Goal: Find specific page/section: Find specific page/section

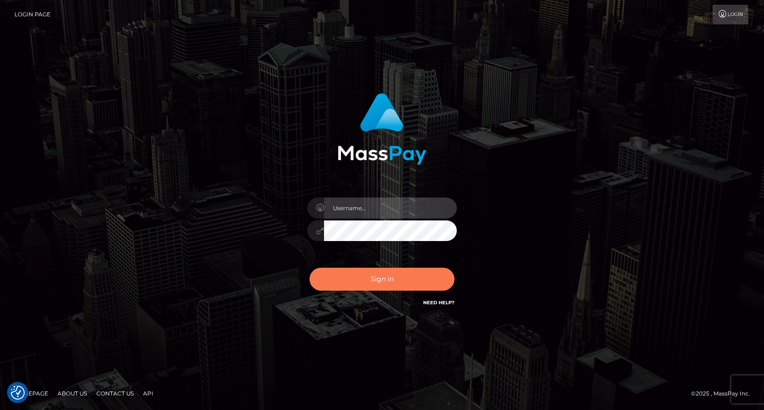
type input "tiana.whop"
click at [342, 275] on button "Sign in" at bounding box center [382, 278] width 145 height 23
type input "tiana.whop"
click at [353, 277] on button "Sign in" at bounding box center [382, 278] width 145 height 23
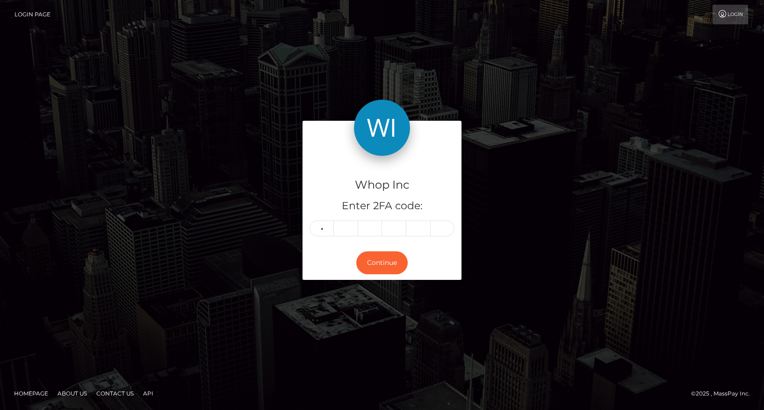
type input "7"
type input "6"
type input "4"
type input "9"
type input "6"
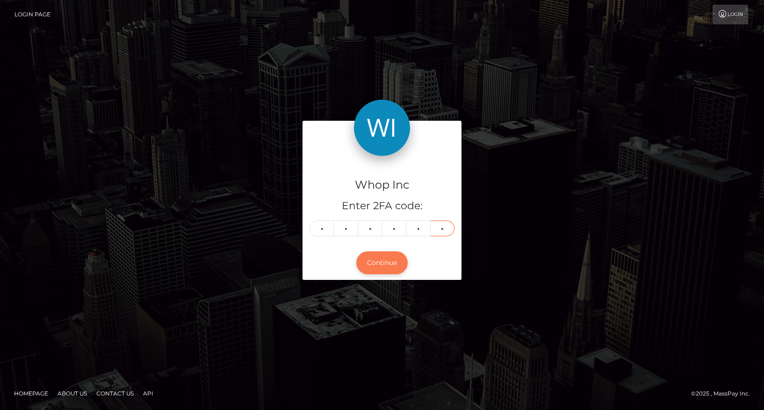
type input "9"
click at [383, 266] on button "Continue" at bounding box center [381, 262] width 51 height 23
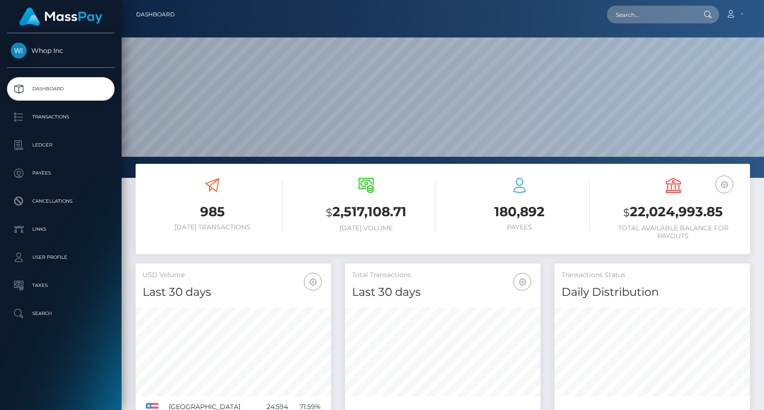
scroll to position [166, 195]
click at [651, 13] on input "text" at bounding box center [651, 15] width 88 height 18
paste input "poact_8wLL4wIhYaJj"
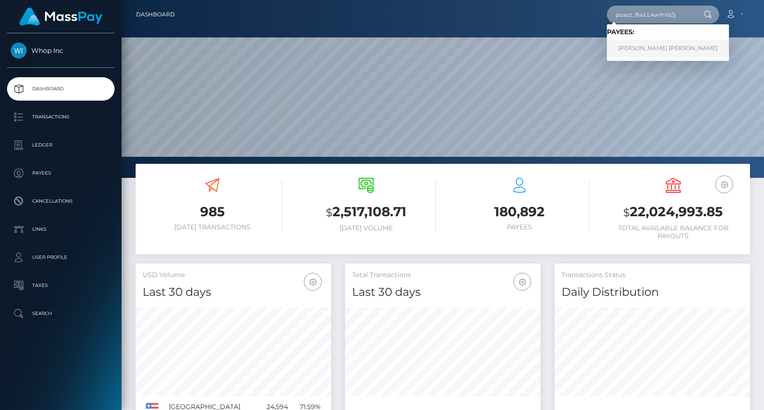
type input "poact_8wLL4wIhYaJj"
click at [640, 48] on link "JOHN SOU YIP LEE" at bounding box center [668, 48] width 122 height 17
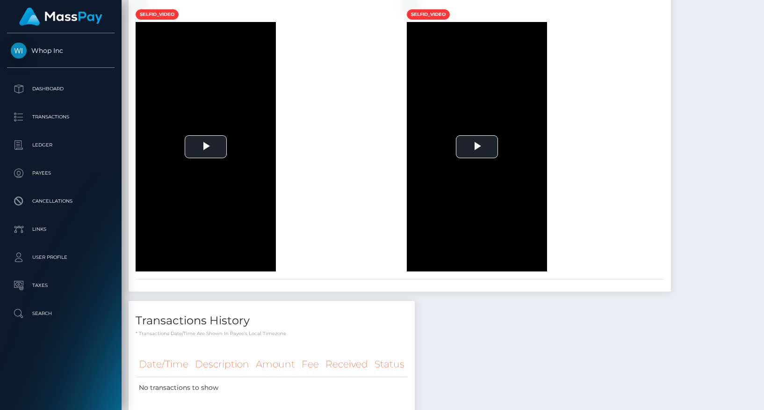
scroll to position [471, 0]
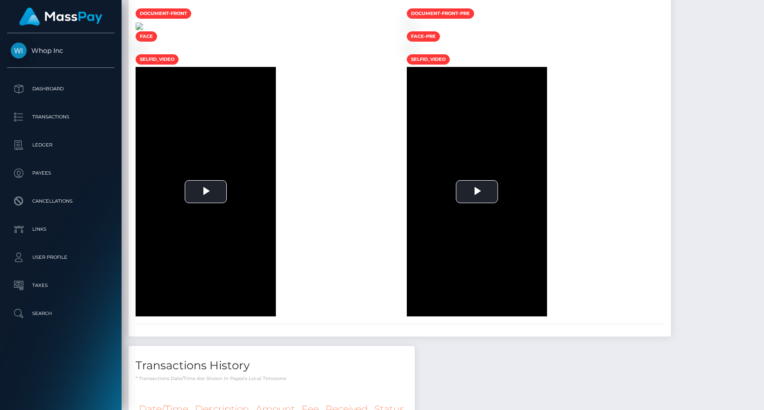
click at [143, 30] on img at bounding box center [139, 25] width 7 height 7
